Goal: Information Seeking & Learning: Understand process/instructions

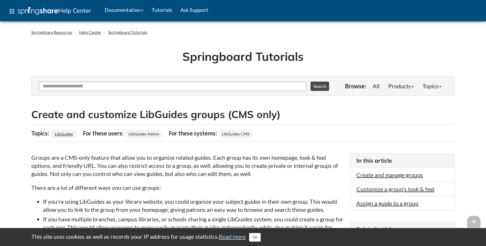
click at [211, 92] on div "Ask Another Question 0 options available. Use up and down arrows to browse avai…" at bounding box center [187, 86] width 300 height 16
click at [47, 117] on h2 "Create and customize LibGuides groups (CMS only)" at bounding box center [242, 115] width 423 height 14
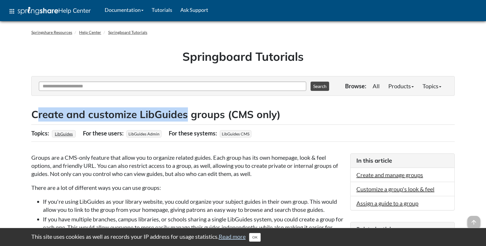
drag, startPoint x: 42, startPoint y: 115, endPoint x: 184, endPoint y: 116, distance: 142.4
click at [184, 116] on h2 "Create and customize LibGuides groups (CMS only)" at bounding box center [242, 115] width 423 height 14
click at [140, 114] on h2 "Create and customize LibGuides groups (CMS only)" at bounding box center [242, 115] width 423 height 14
drag, startPoint x: 30, startPoint y: 112, endPoint x: 225, endPoint y: 114, distance: 194.6
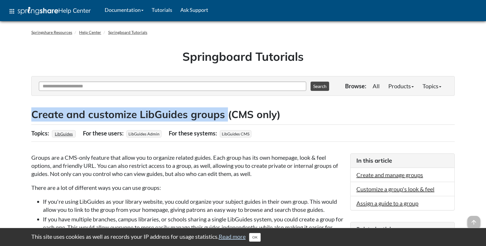
copy h2 "Create and customize LibGuides groups"
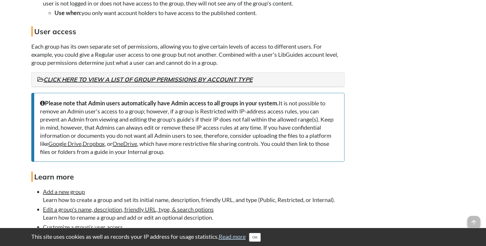
scroll to position [754, 0]
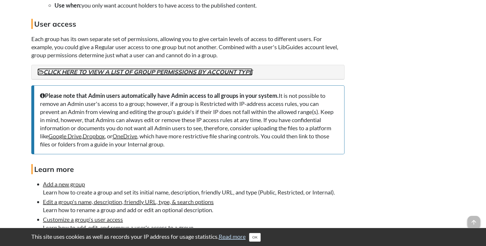
click at [178, 73] on link "Click here to view a list of group permissions by account type" at bounding box center [144, 71] width 215 height 7
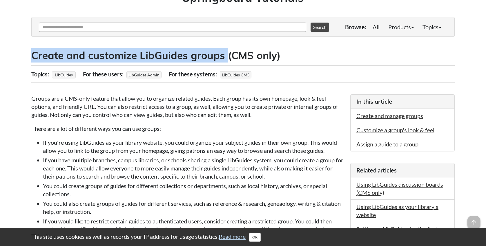
scroll to position [0, 0]
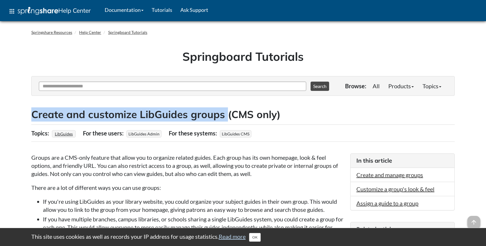
copy h2 "Create and customize LibGuides groups"
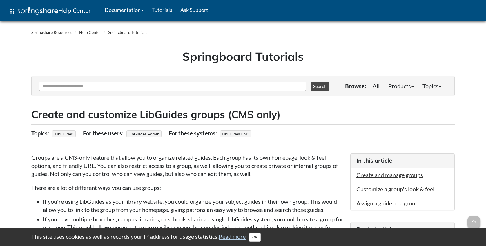
click at [340, 112] on h2 "Create and customize LibGuides groups (CMS only)" at bounding box center [242, 115] width 423 height 14
click at [341, 138] on div "Topics: LibGuides For these users: LibGuides Admin For these systems: LibGuides…" at bounding box center [242, 133] width 423 height 17
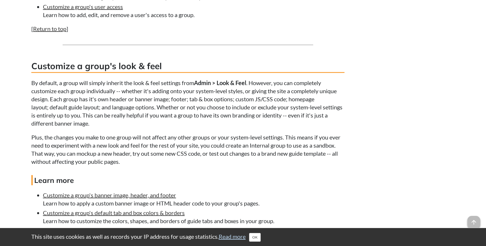
scroll to position [1392, 0]
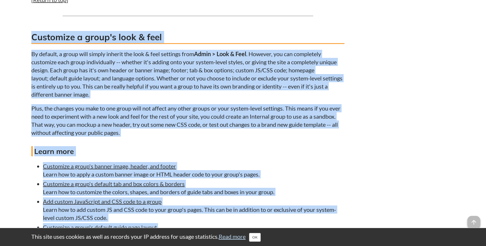
drag, startPoint x: 33, startPoint y: 37, endPoint x: 379, endPoint y: 217, distance: 389.9
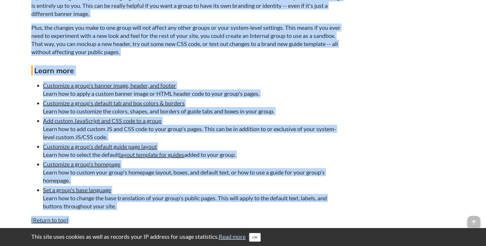
scroll to position [1508, 0]
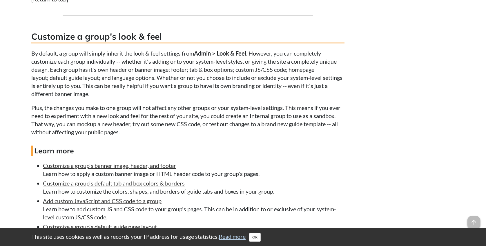
scroll to position [1392, 0]
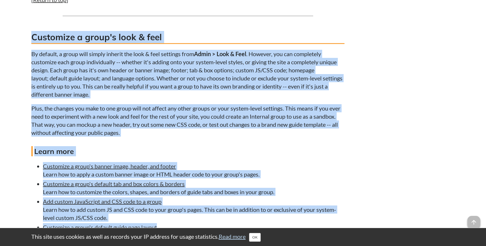
drag, startPoint x: 38, startPoint y: 40, endPoint x: 169, endPoint y: 227, distance: 228.7
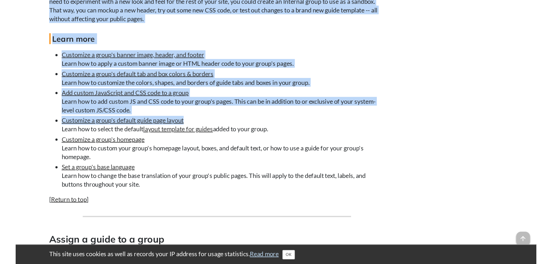
scroll to position [1508, 0]
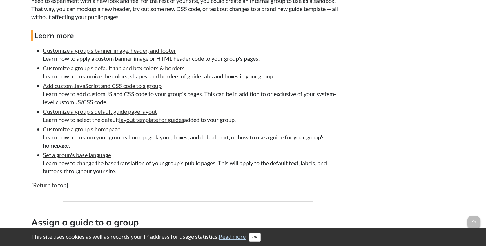
drag, startPoint x: 210, startPoint y: 165, endPoint x: 194, endPoint y: 168, distance: 16.2
click at [210, 165] on li "Set a group's base language Learn how to change the base translation of your gr…" at bounding box center [194, 163] width 302 height 24
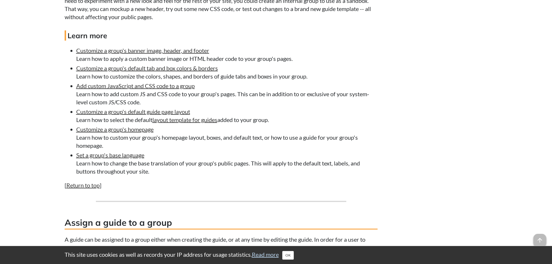
scroll to position [1479, 0]
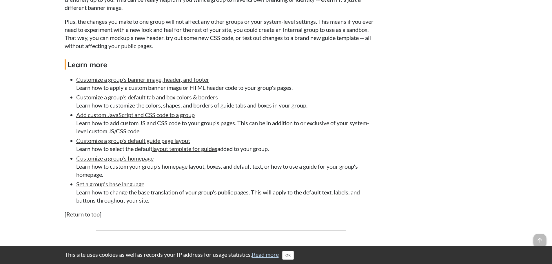
drag, startPoint x: 152, startPoint y: 202, endPoint x: 95, endPoint y: 179, distance: 61.8
click at [88, 178] on ul "Customize a group's banner image, header, and footer Learn how to apply a custo…" at bounding box center [221, 139] width 313 height 129
click at [196, 190] on li "Set a group's base language Learn how to change the base translation of your gr…" at bounding box center [227, 192] width 302 height 24
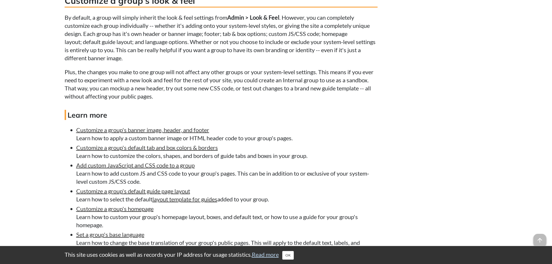
scroll to position [1421, 0]
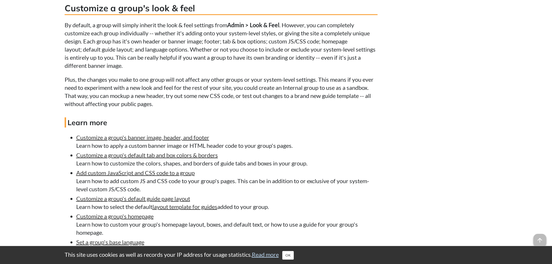
drag, startPoint x: 66, startPoint y: 8, endPoint x: 192, endPoint y: 225, distance: 250.5
copy div "Loremipsu d sitam'c adip & elit Se doeiusm, t incid utla etdolo magnaal eni adm…"
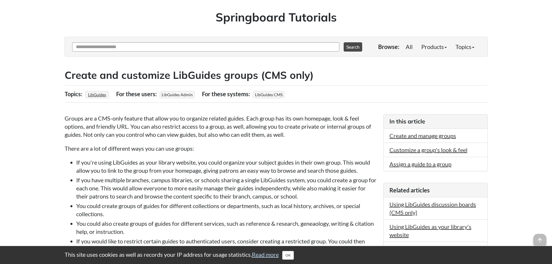
scroll to position [0, 0]
